Goal: Information Seeking & Learning: Learn about a topic

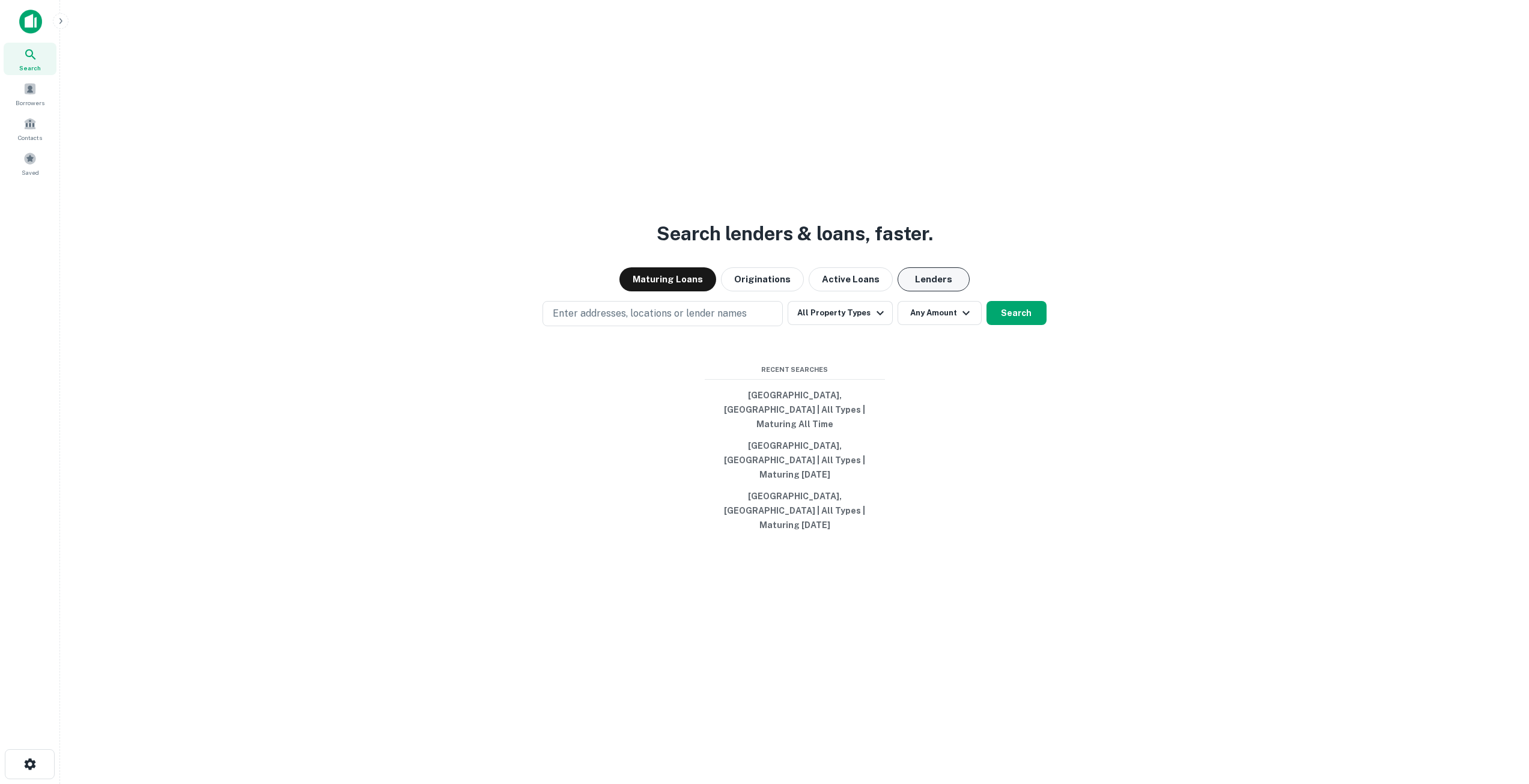
click at [926, 291] on button "Lenders" at bounding box center [934, 279] width 72 height 24
click at [836, 325] on button "All Property Types" at bounding box center [840, 312] width 105 height 24
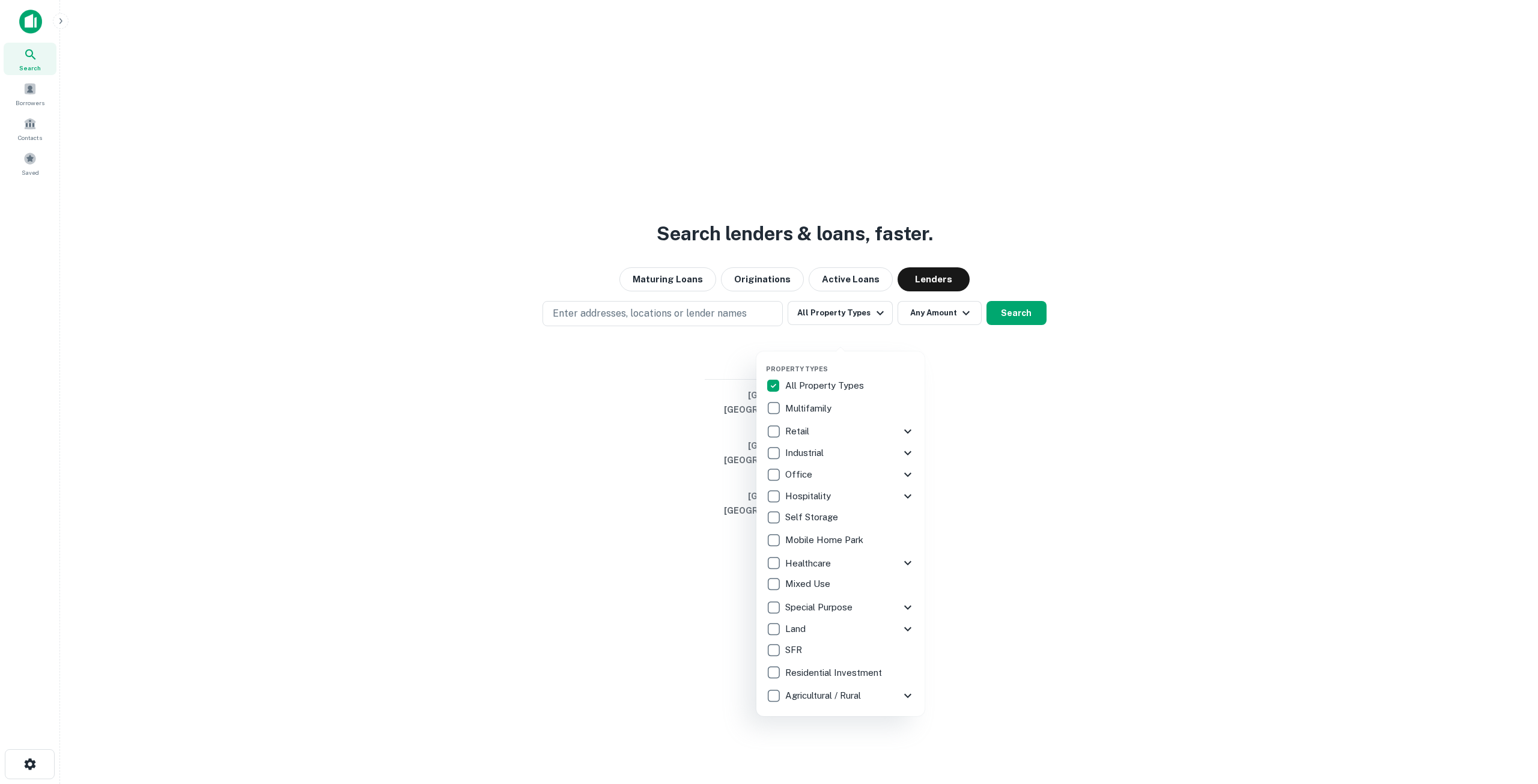
click at [905, 626] on icon at bounding box center [908, 629] width 15 height 15
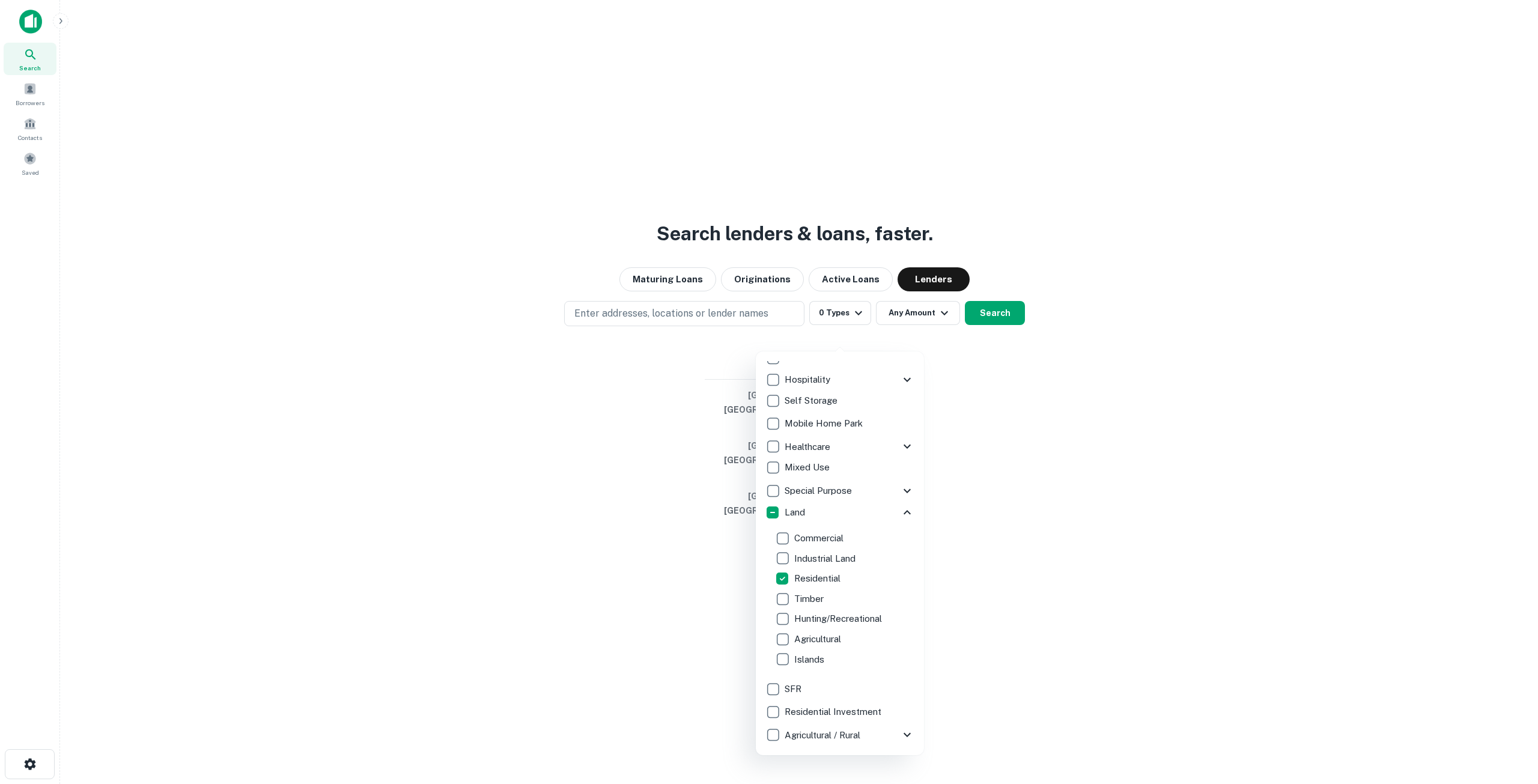
click at [986, 338] on div at bounding box center [769, 392] width 1538 height 784
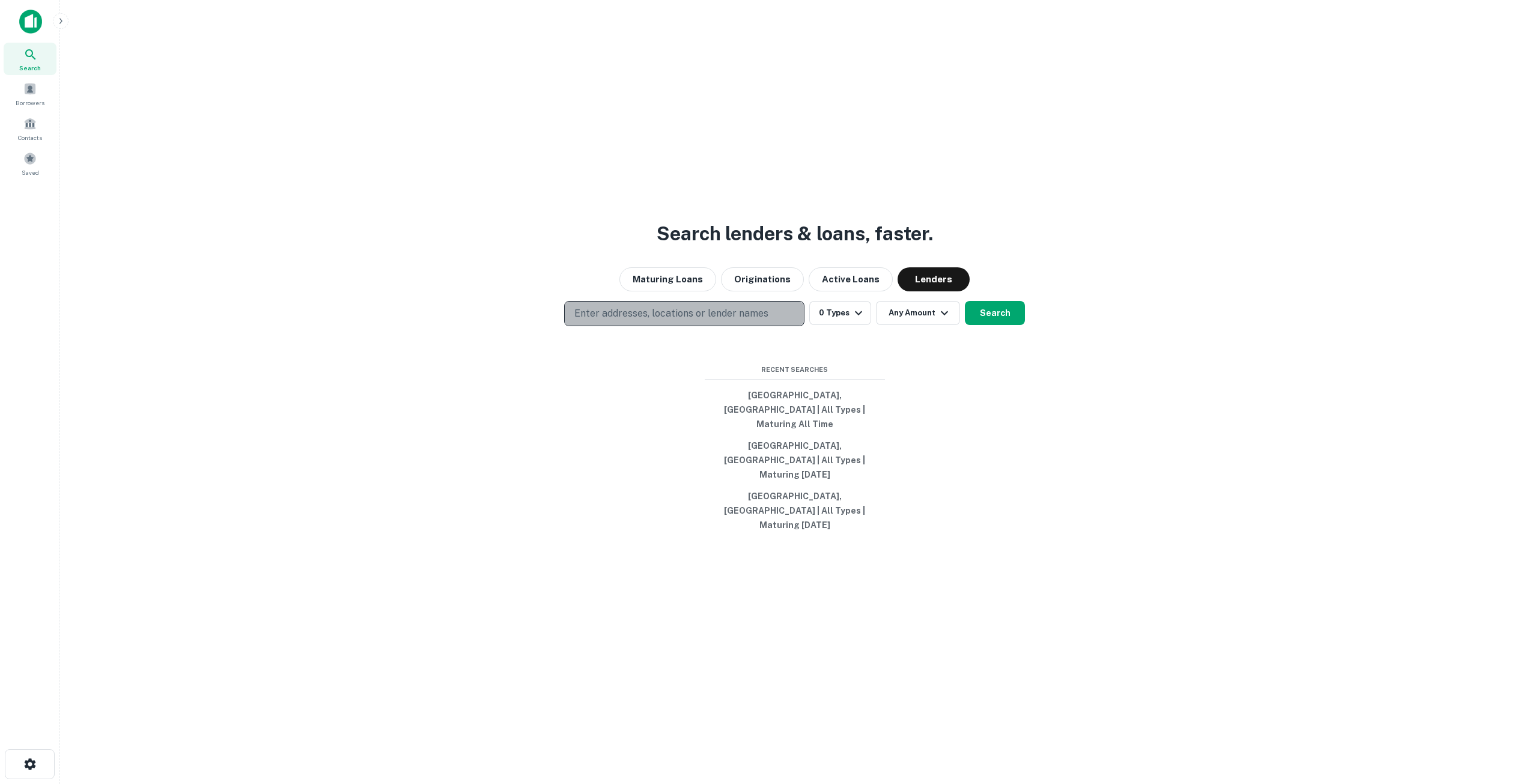
click at [698, 320] on p "Enter addresses, locations or lender names" at bounding box center [671, 314] width 194 height 15
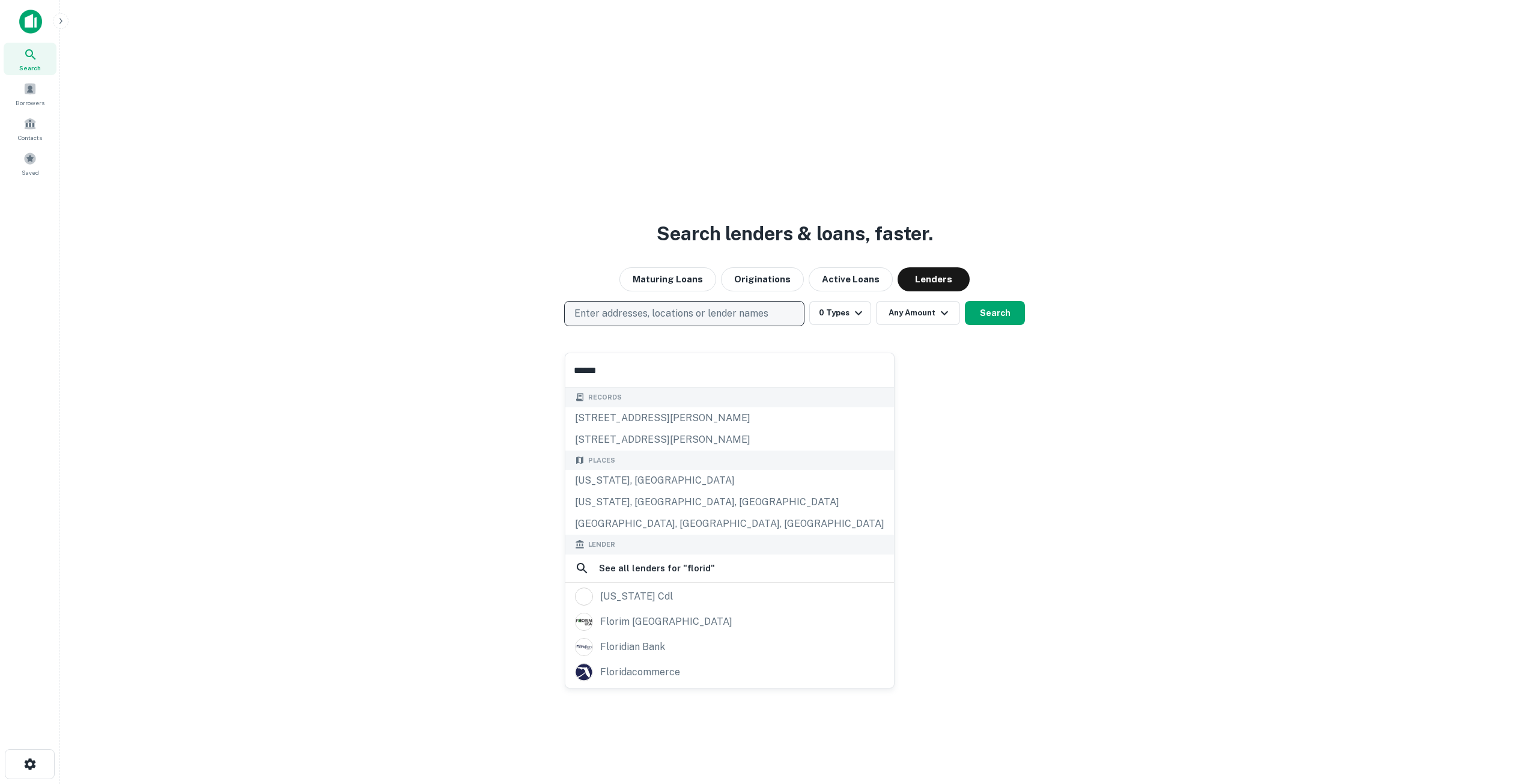
type input "*******"
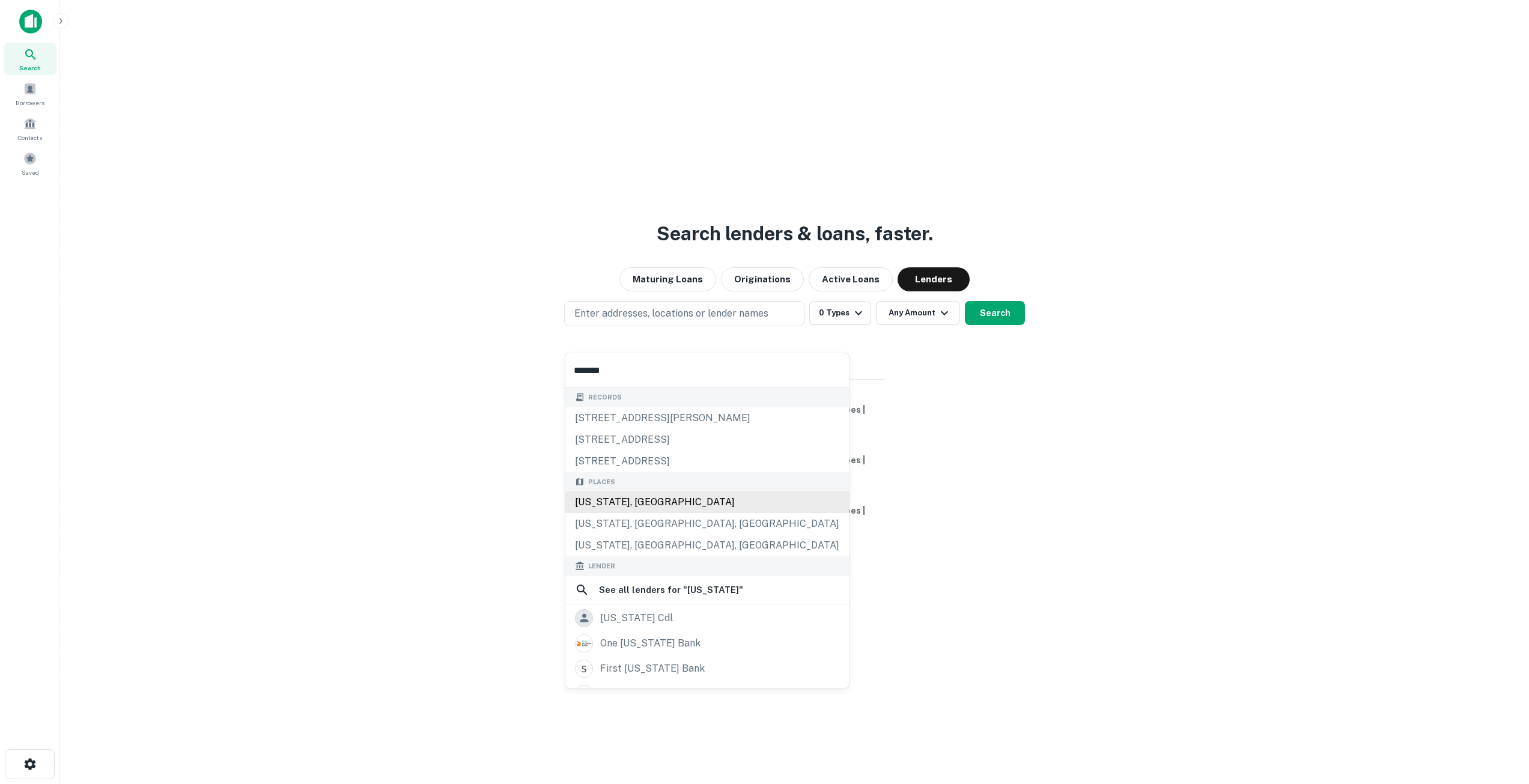
click at [634, 502] on div "[US_STATE], [GEOGRAPHIC_DATA]" at bounding box center [707, 502] width 284 height 21
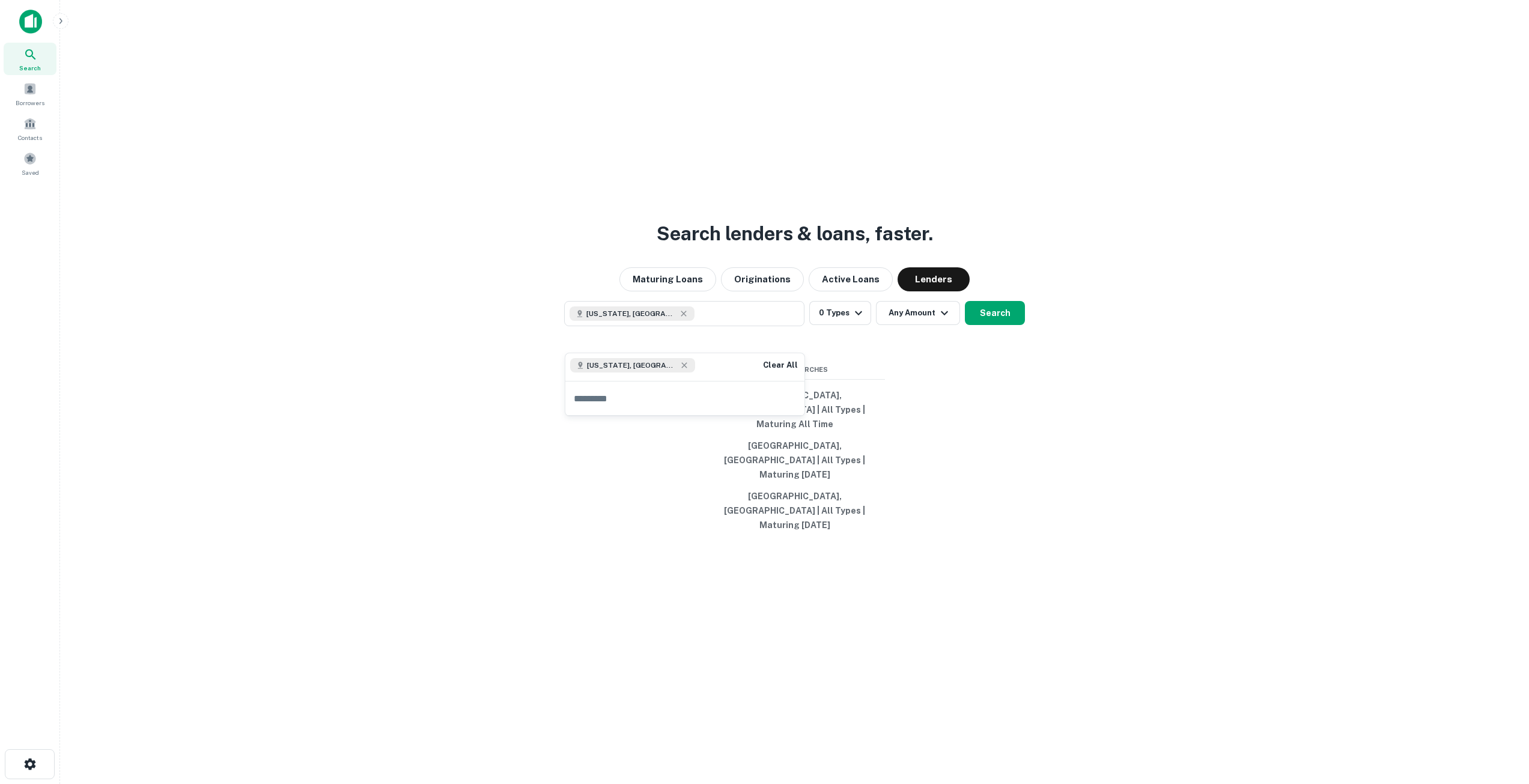
click at [998, 392] on div "Search lenders & loans, faster. Maturing Loans Originations Active Loans Lender…" at bounding box center [794, 420] width 1450 height 784
click at [1001, 325] on button "Search" at bounding box center [994, 312] width 60 height 24
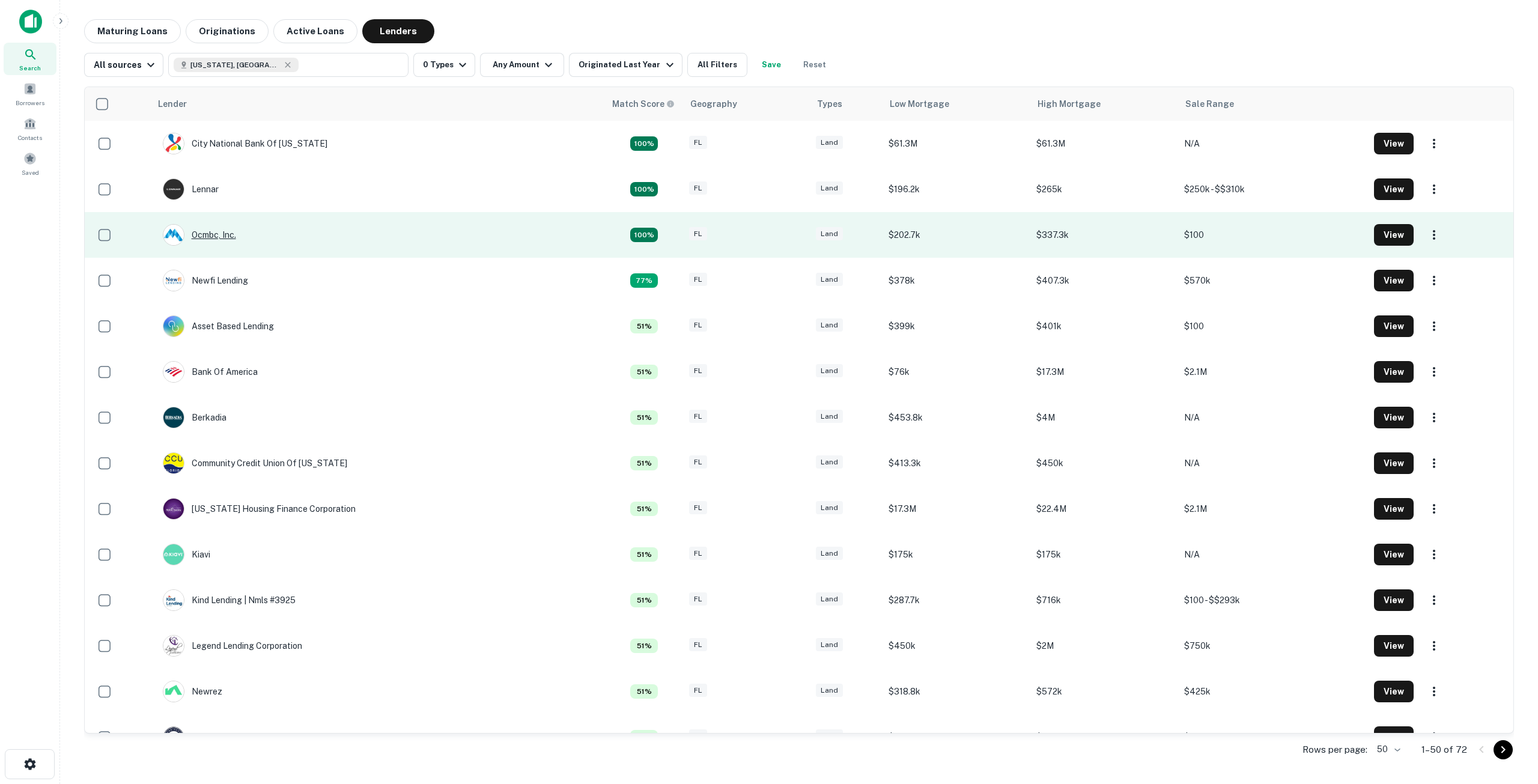
click at [212, 235] on div "Ocmbc, Inc." at bounding box center [200, 235] width 74 height 21
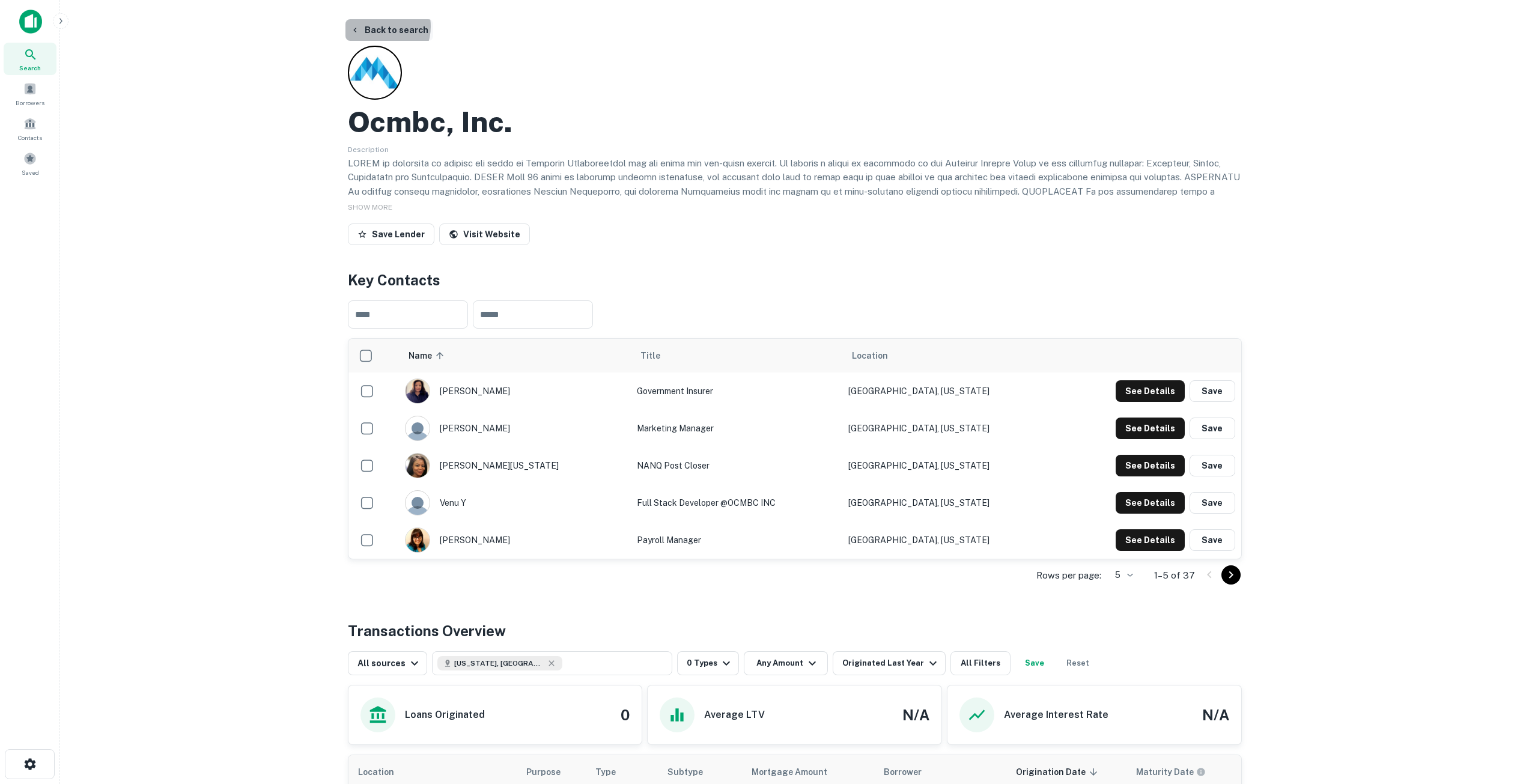
click at [379, 26] on button "Back to search" at bounding box center [389, 30] width 87 height 21
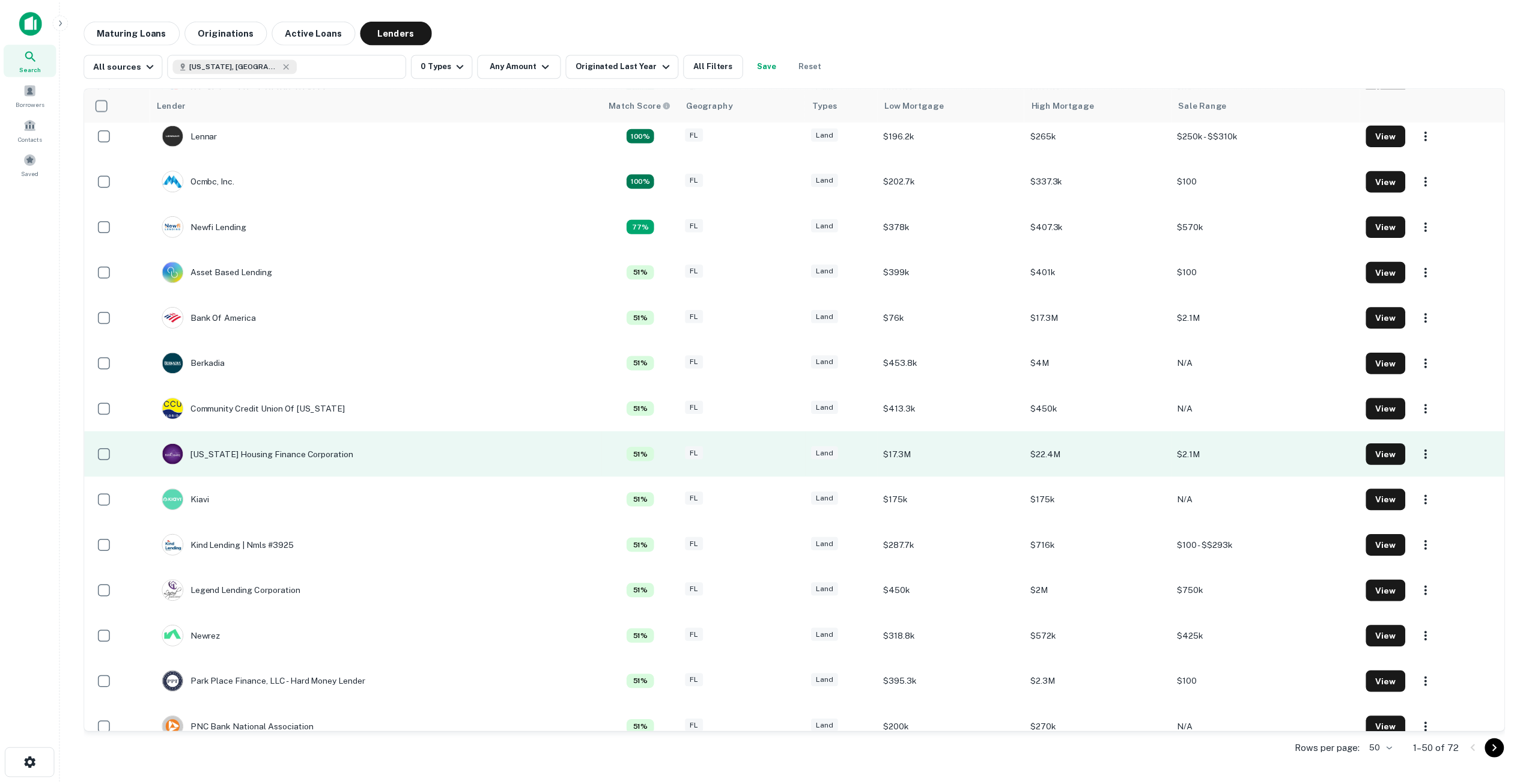
scroll to position [60, 0]
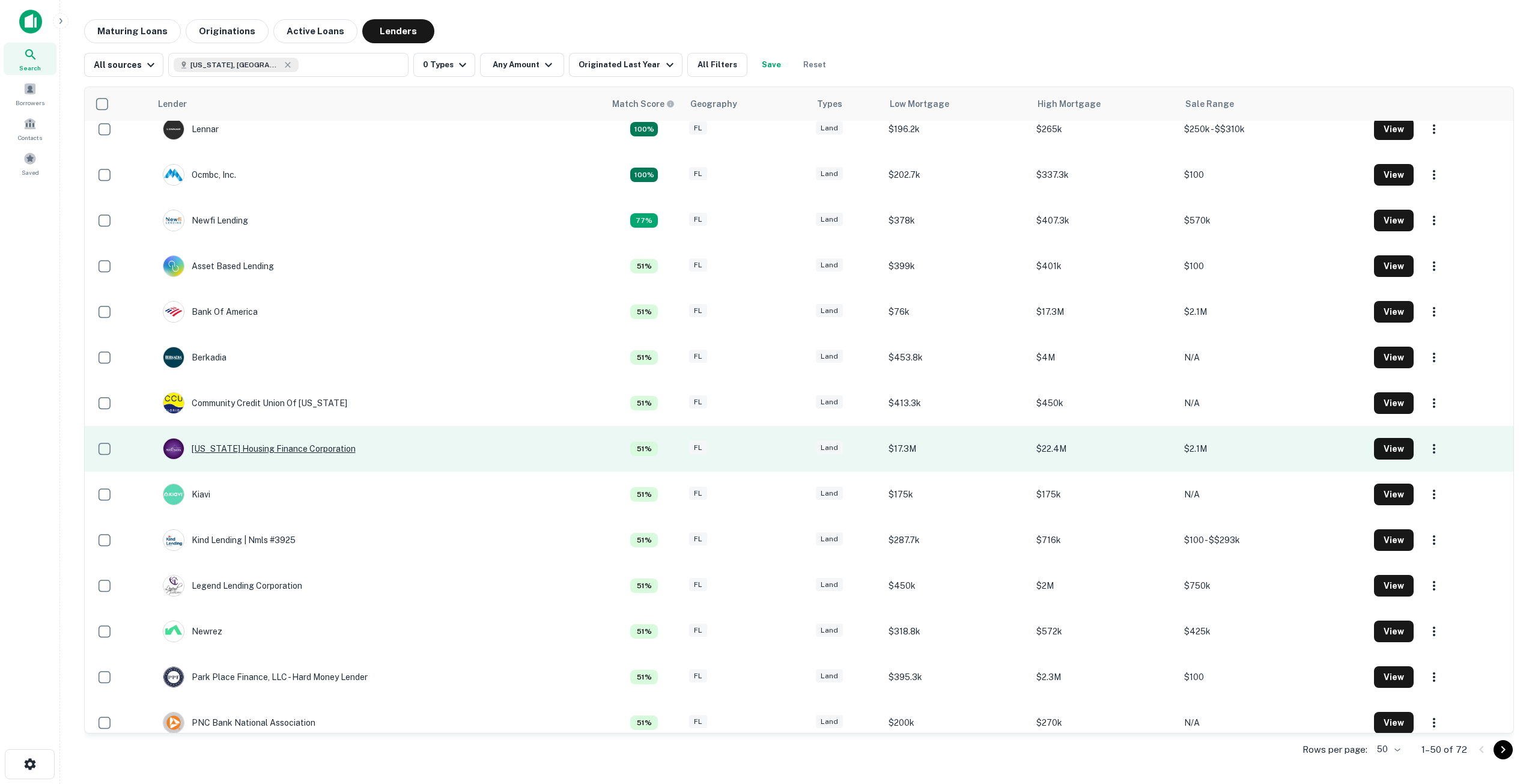
click at [258, 448] on div "[US_STATE] Housing Finance Corporation" at bounding box center [259, 449] width 193 height 21
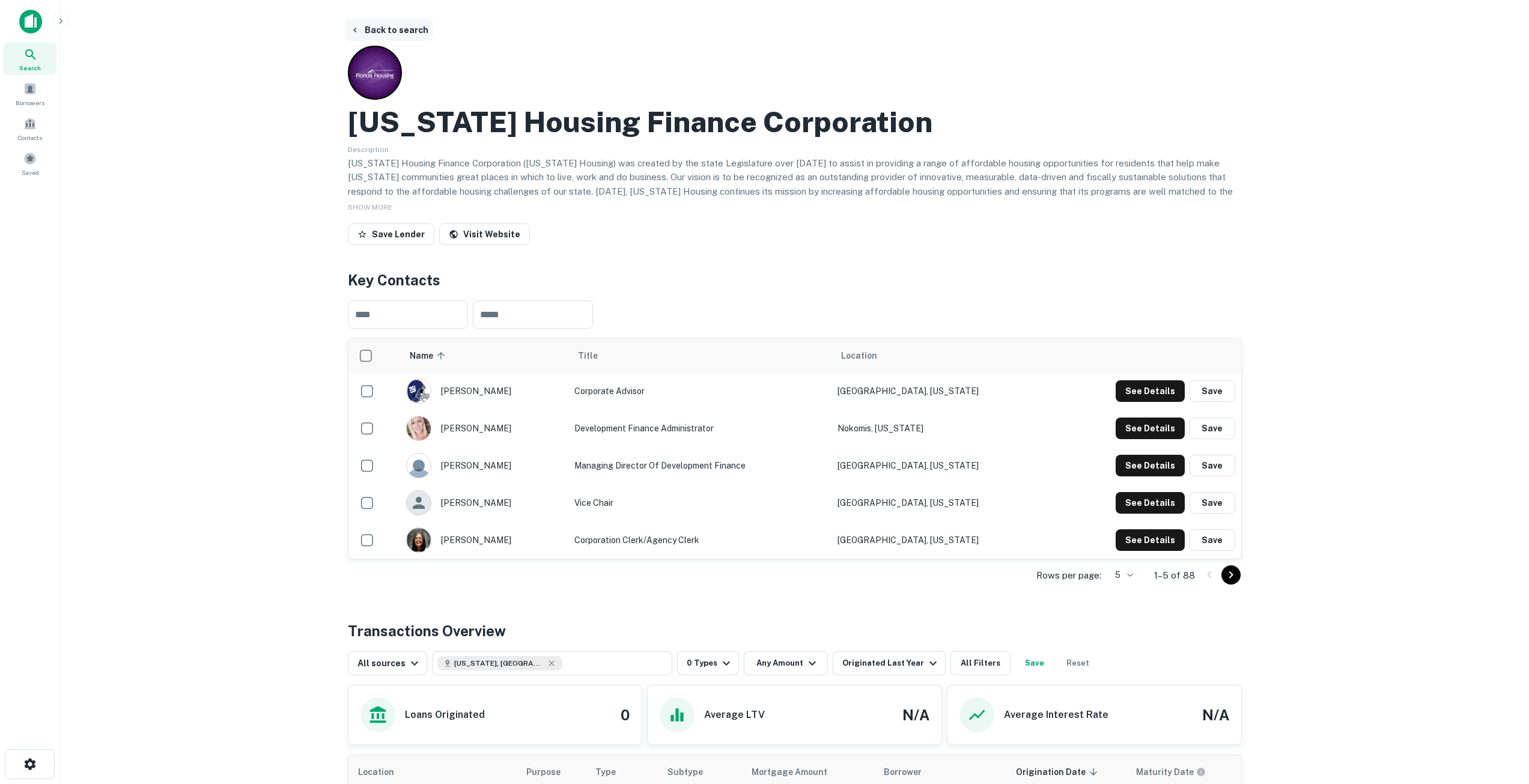
click at [366, 28] on button "Back to search" at bounding box center [389, 30] width 87 height 21
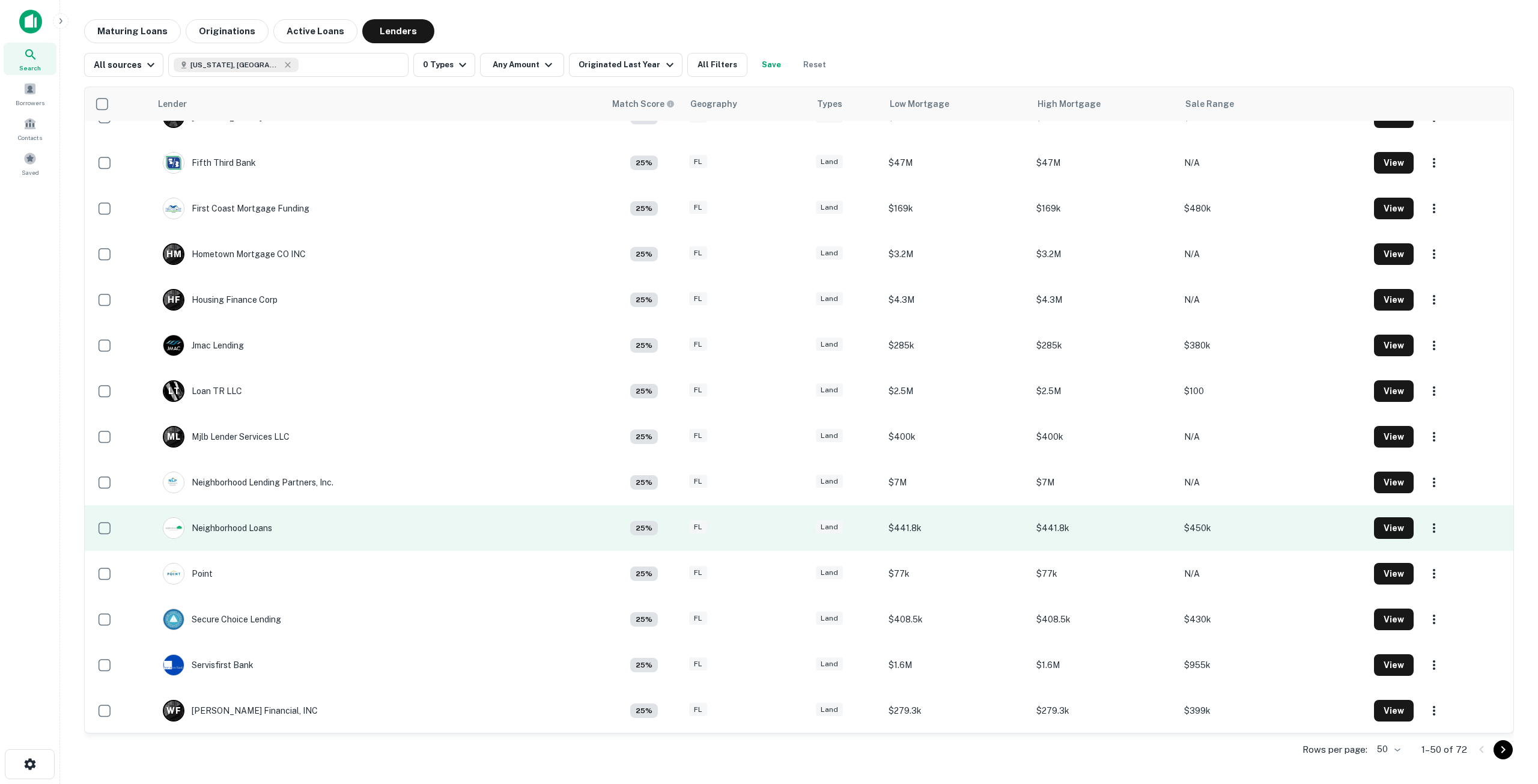
scroll to position [1671, 0]
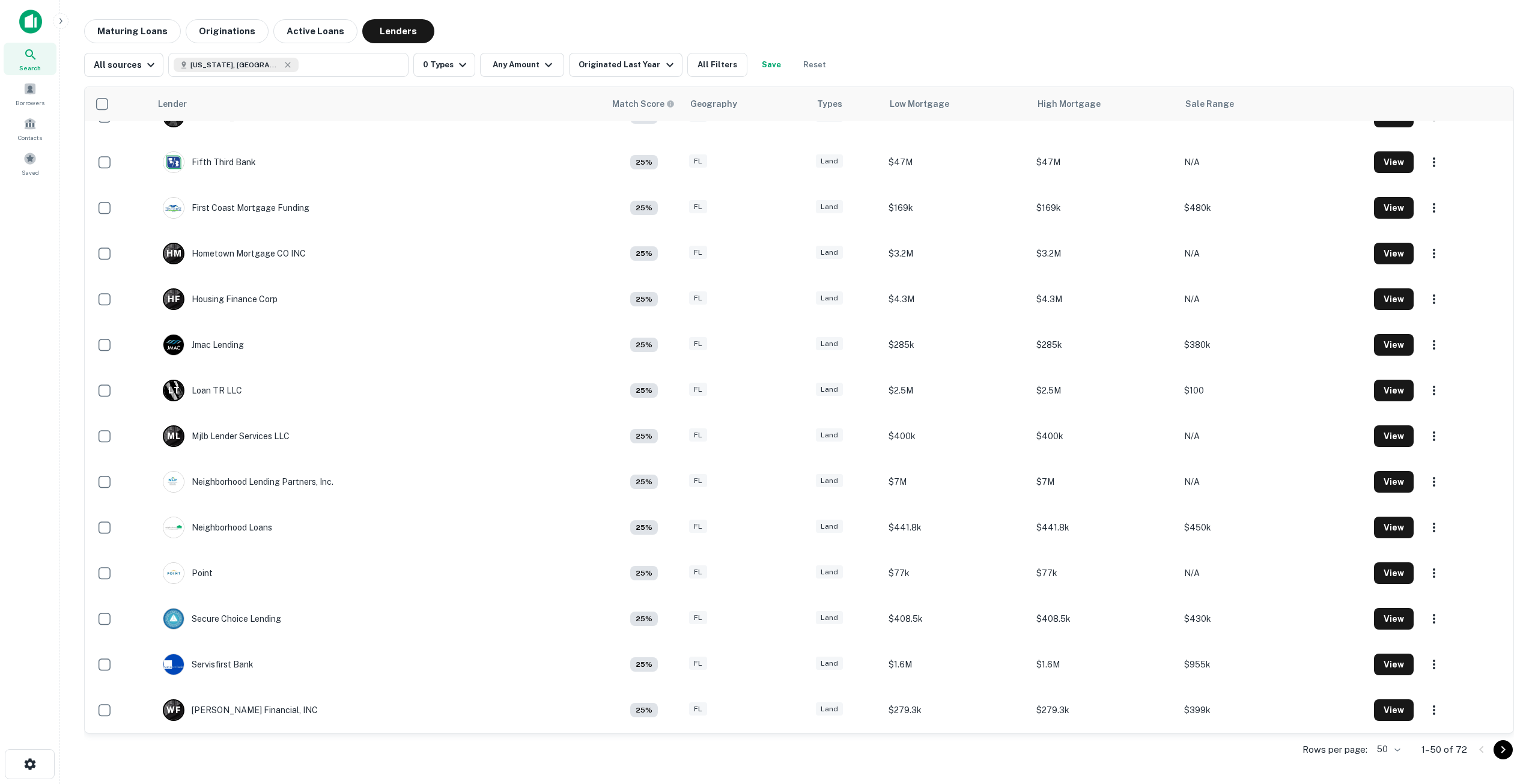
click at [1506, 752] on icon "Go to next page" at bounding box center [1504, 750] width 15 height 15
